Goal: Navigation & Orientation: Find specific page/section

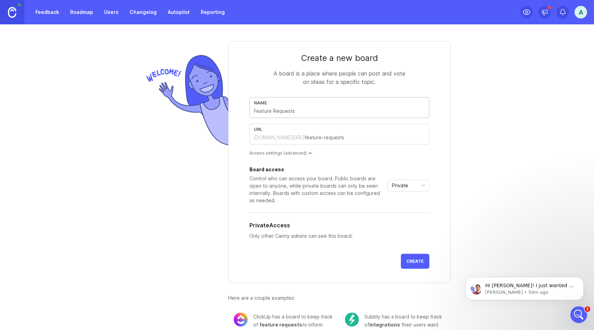
click at [13, 12] on img at bounding box center [12, 12] width 8 height 11
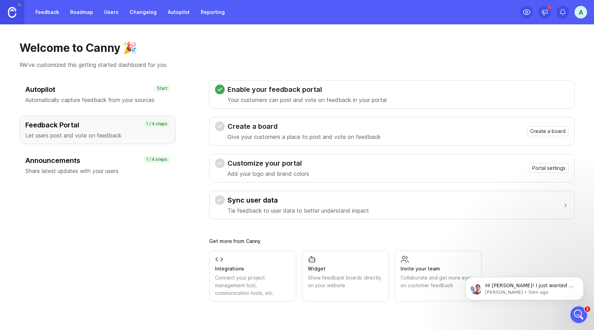
click at [566, 19] on div "A" at bounding box center [554, 12] width 67 height 24
click at [566, 16] on div at bounding box center [563, 13] width 7 height 8
click at [587, 11] on div "A" at bounding box center [581, 12] width 13 height 13
click at [565, 73] on p "Canny feedback" at bounding box center [555, 71] width 39 height 7
